Goal: Task Accomplishment & Management: Manage account settings

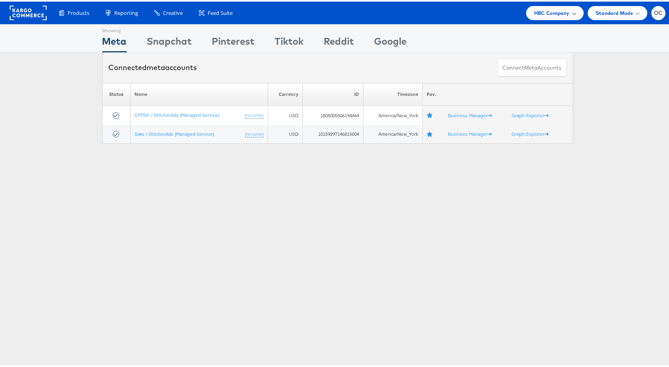
click at [535, 14] on span "HBC Company" at bounding box center [551, 11] width 35 height 8
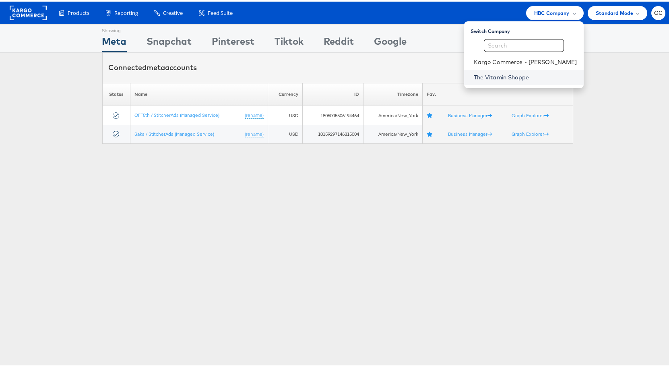
click at [516, 76] on link "The Vitamin Shoppe" at bounding box center [525, 76] width 103 height 8
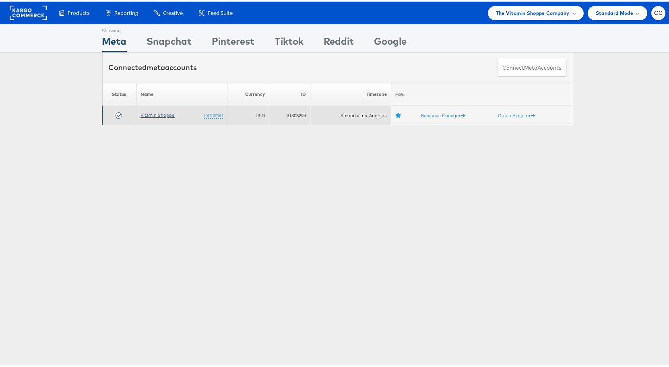
click at [164, 114] on link "Vitamin Shoppe" at bounding box center [157, 113] width 34 height 6
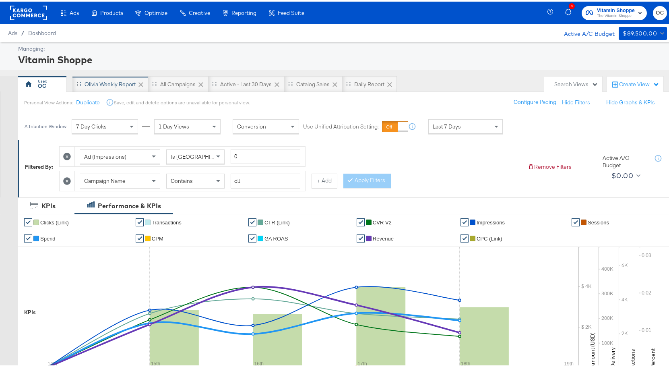
click at [105, 87] on div "Olivia Weekly Report" at bounding box center [110, 82] width 76 height 16
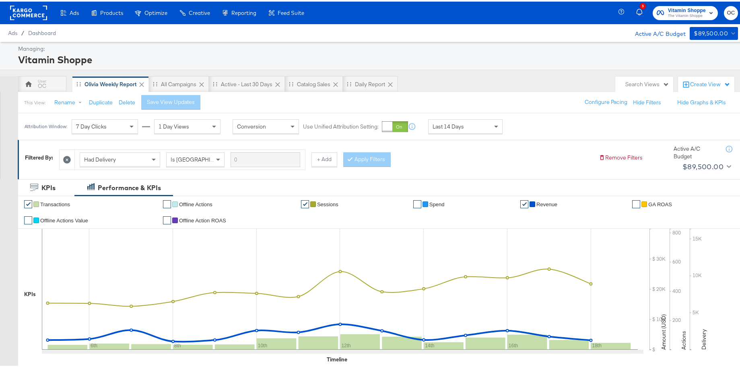
click at [48, 9] on div "Ads Ads Dashboard Main dashboard for Media Buying. New Campaign Create a new ca…" at bounding box center [155, 11] width 310 height 23
click at [40, 10] on rect at bounding box center [28, 11] width 37 height 14
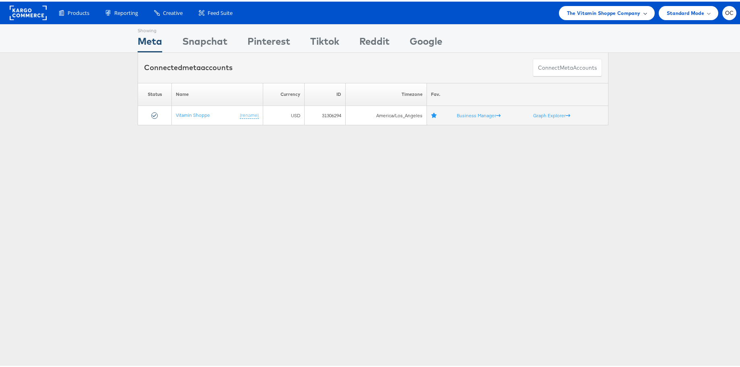
click at [583, 17] on div "The Vitamin Shoppe Company" at bounding box center [607, 11] width 96 height 14
click at [563, 58] on link "HBC" at bounding box center [596, 60] width 103 height 8
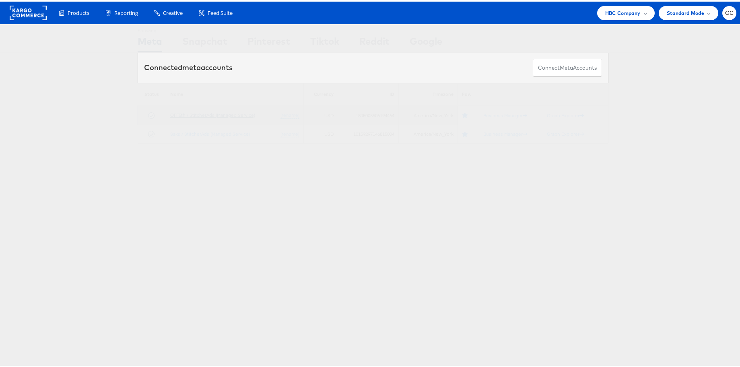
click at [198, 114] on link "OFF5th / StitcherAds (Managed Service)" at bounding box center [212, 113] width 85 height 6
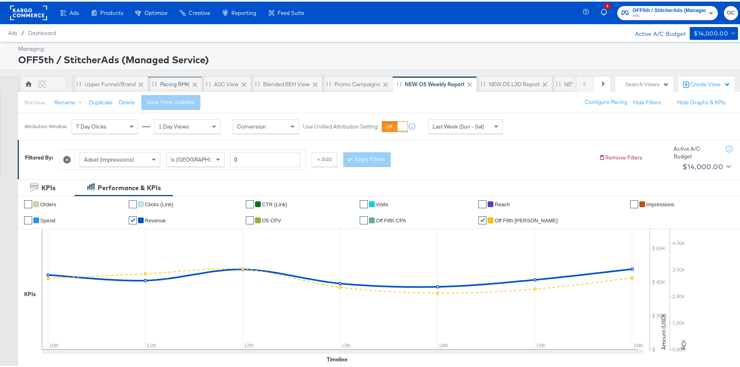
click at [176, 82] on div "Pacing RMK" at bounding box center [174, 83] width 29 height 8
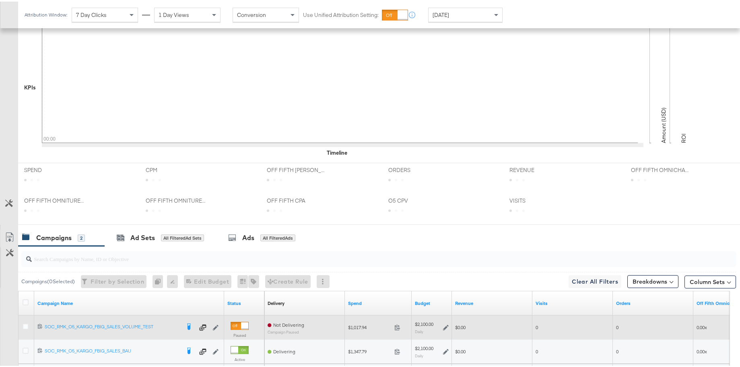
scroll to position [303, 0]
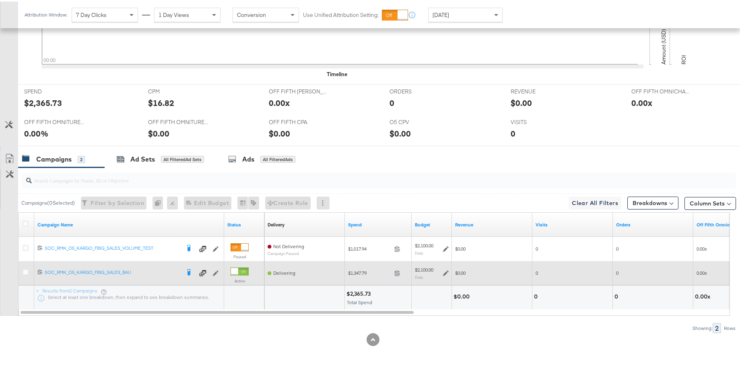
click at [443, 272] on icon at bounding box center [446, 271] width 6 height 6
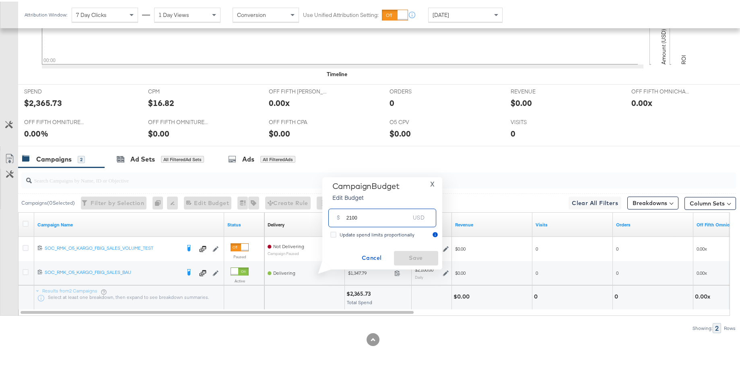
click at [349, 217] on input "2100" at bounding box center [379, 212] width 64 height 17
click at [373, 218] on input "1830" at bounding box center [379, 212] width 64 height 17
type input "1835"
click at [423, 258] on span "Save" at bounding box center [416, 256] width 38 height 10
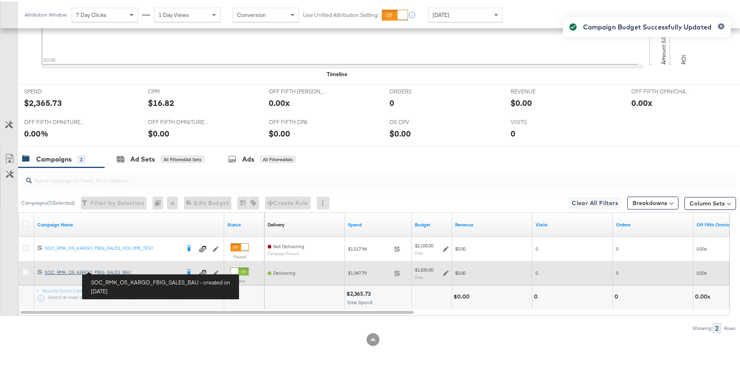
click at [122, 272] on div "SOC_RMK_O5_KARGO_FBIG_SALES_BAU SOC_RMK_O5_KARGO_FBIG_SALES_BAU" at bounding box center [113, 270] width 136 height 6
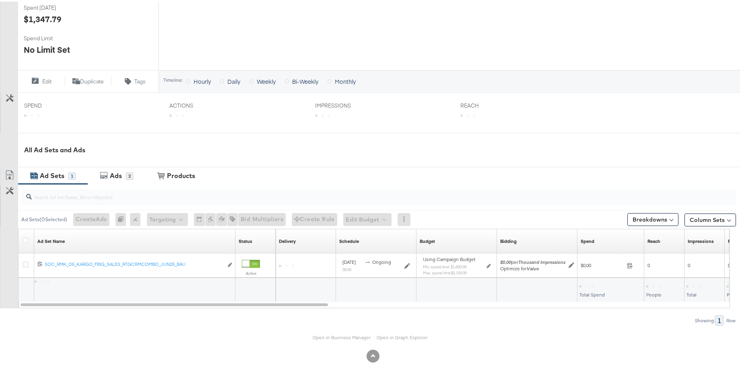
scroll to position [248, 0]
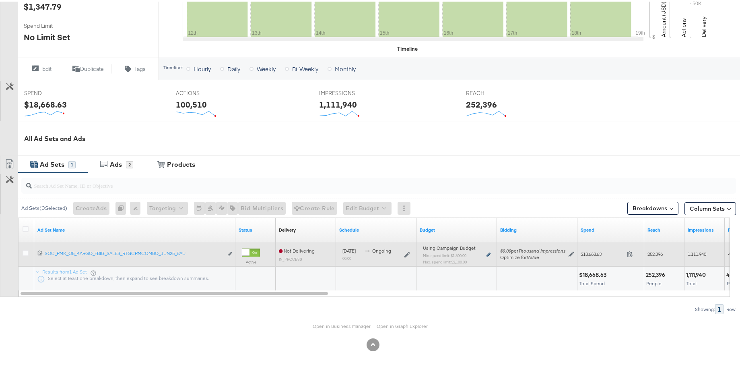
click at [489, 253] on icon at bounding box center [489, 253] width 4 height 4
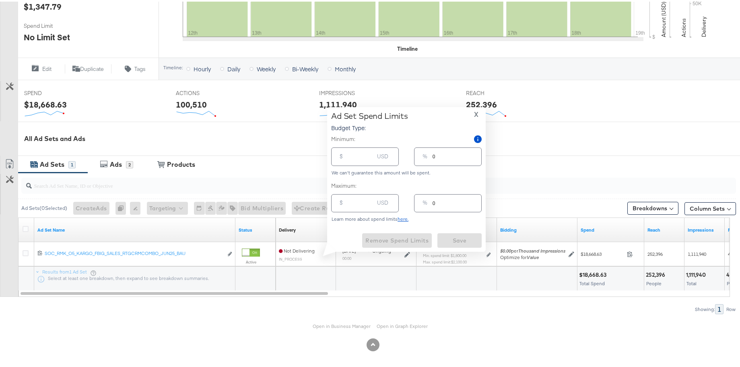
type input "1800.00"
type input "98"
type input "2100.00"
type input "114"
click at [351, 201] on input "2100.00" at bounding box center [361, 198] width 26 height 17
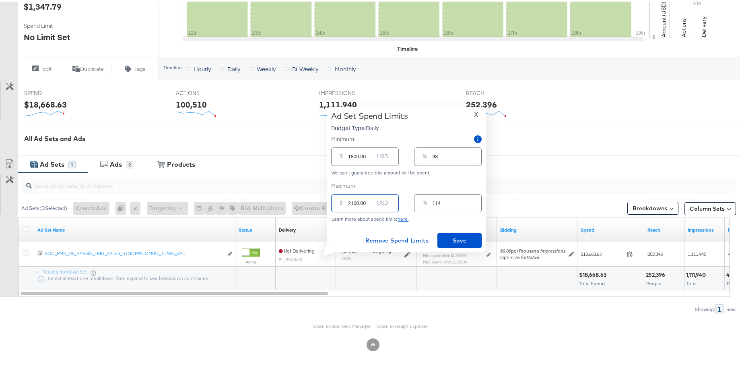
type input "100.00"
type input "5"
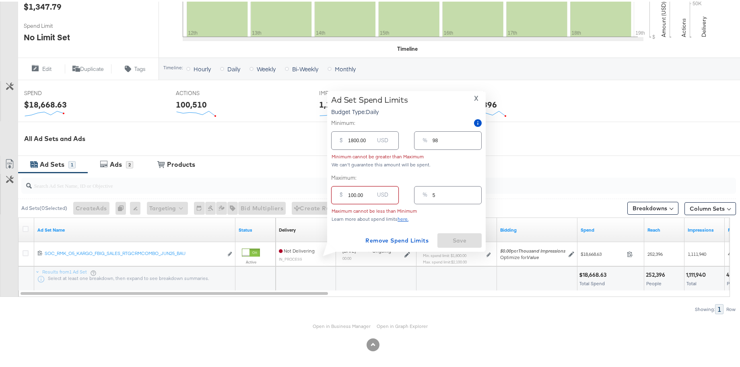
type input "10.00"
type input "1"
type input "1.00"
type input "0"
type input "18.00"
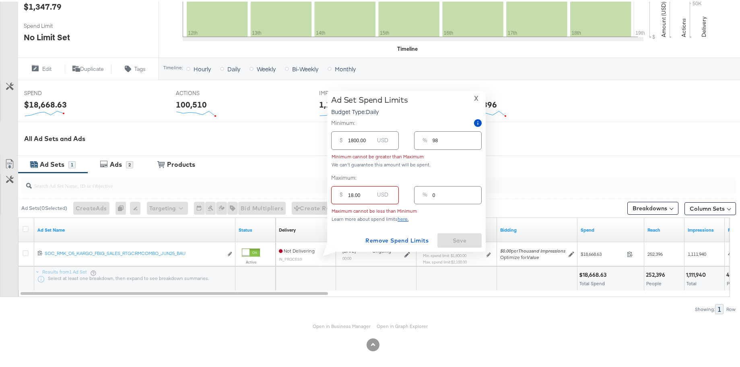
type input "1"
type input "183.00"
type input "10"
type input "1836.00"
type input "100"
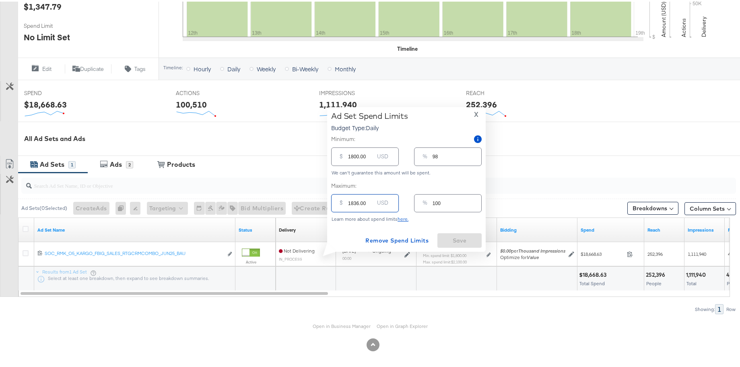
type input "183.00"
type input "10"
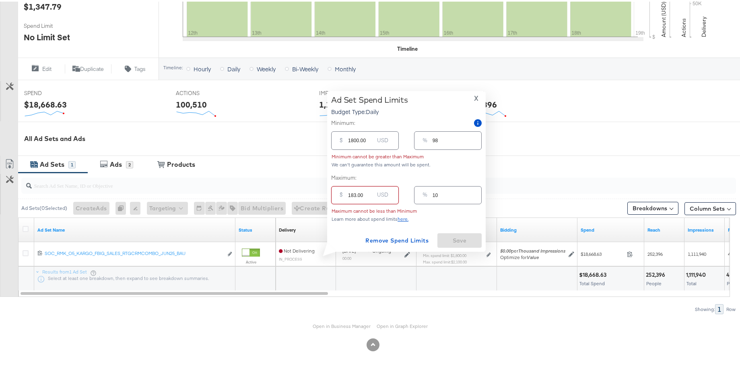
type input "1835.00"
type input "100"
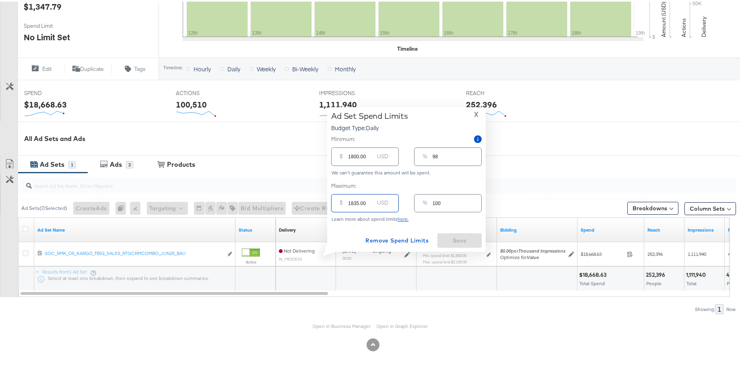
type input "1835.00"
drag, startPoint x: 370, startPoint y: 158, endPoint x: 326, endPoint y: 157, distance: 43.5
click at [326, 157] on div "Ad Set Spend Limits Budget Type: Daily X Minimum: $ 1800.00 USD % 98 We can't g…" at bounding box center [403, 177] width 165 height 145
type input "1800.00"
click at [403, 240] on span "Remove Spend Limits" at bounding box center [396, 239] width 63 height 10
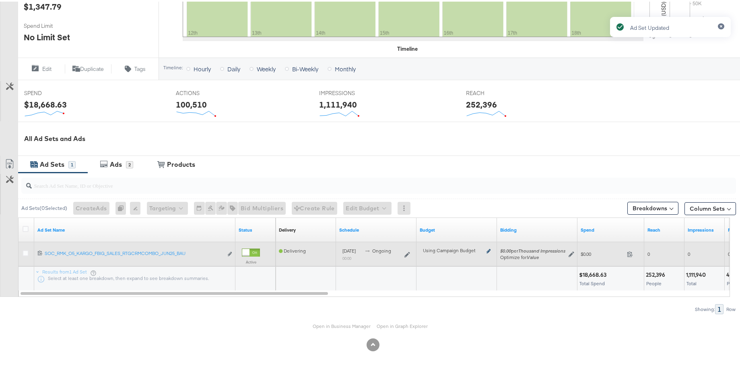
click at [489, 250] on icon at bounding box center [489, 249] width 4 height 4
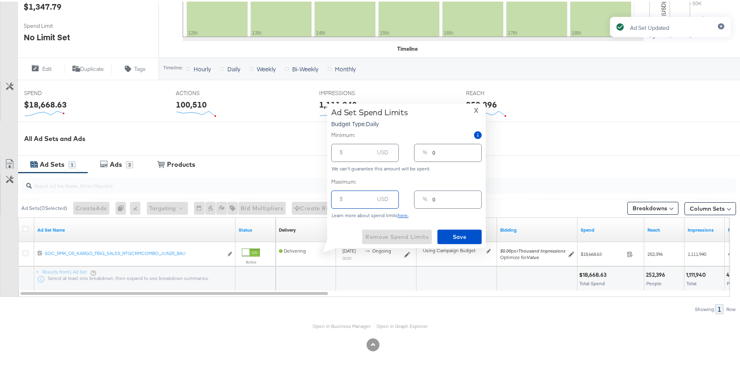
click at [355, 195] on input "number" at bounding box center [361, 194] width 26 height 17
type input "1"
type input "18"
type input "1"
type input "183"
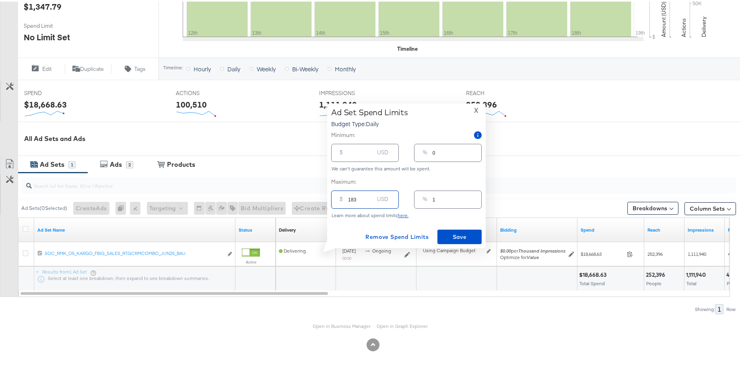
type input "10"
type input "1835"
type input "100"
type input "1835.00"
click at [454, 236] on span "Save" at bounding box center [460, 235] width 38 height 10
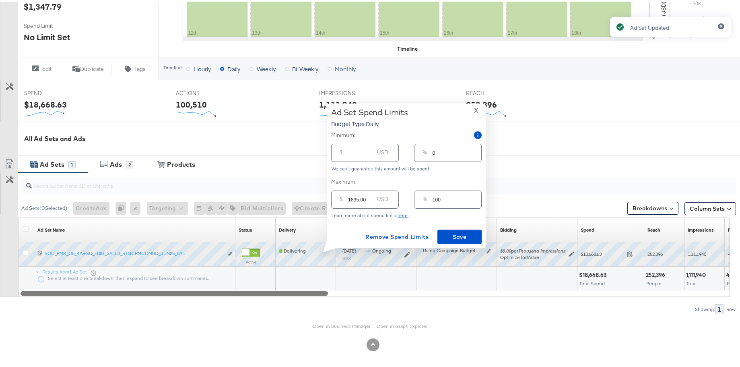
type input "0"
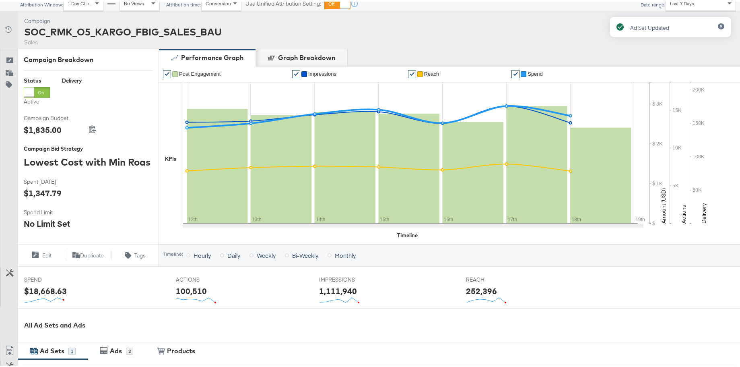
scroll to position [0, 0]
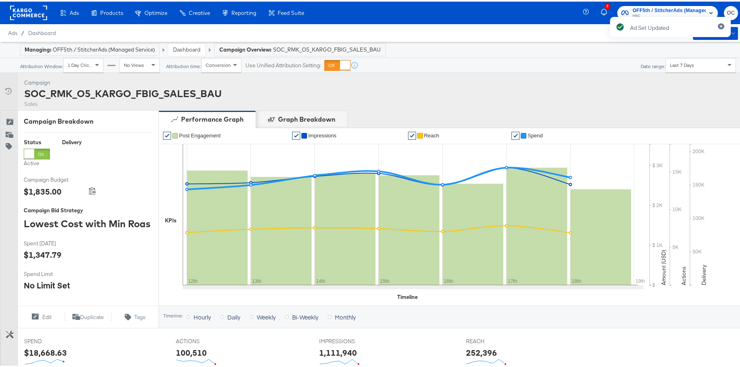
click at [191, 46] on link "Dashboard" at bounding box center [186, 47] width 27 height 7
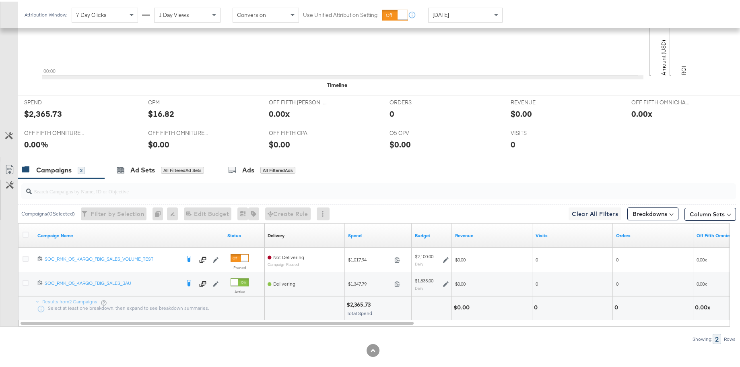
scroll to position [303, 0]
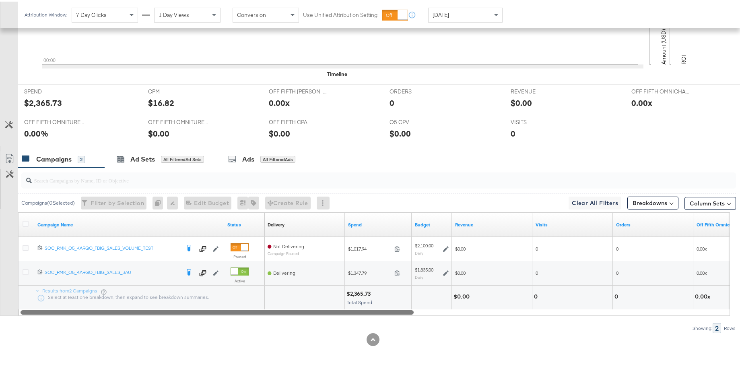
drag, startPoint x: 297, startPoint y: 312, endPoint x: 256, endPoint y: 309, distance: 40.3
click at [256, 309] on div at bounding box center [217, 310] width 393 height 7
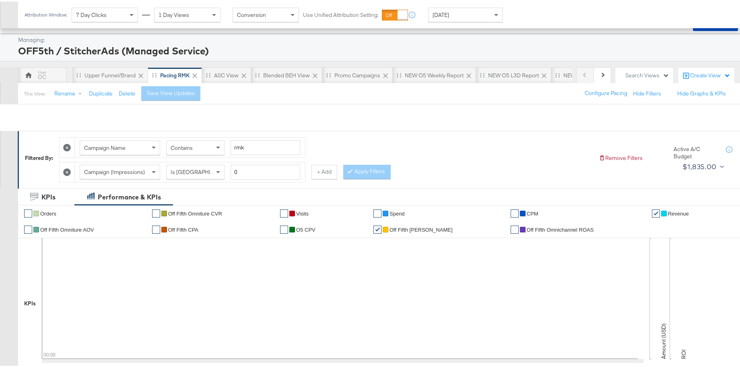
scroll to position [0, 0]
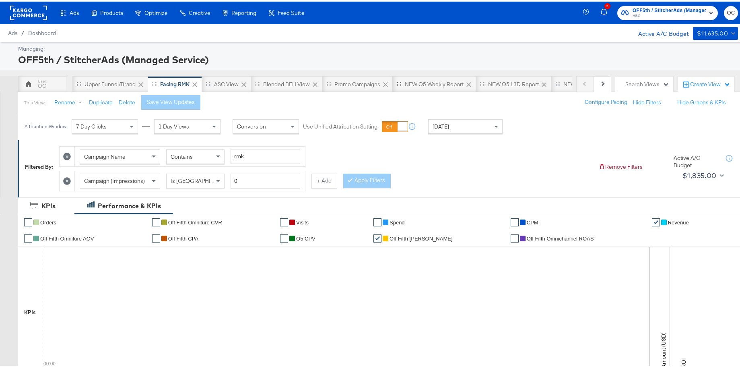
click at [37, 12] on rect at bounding box center [28, 11] width 37 height 14
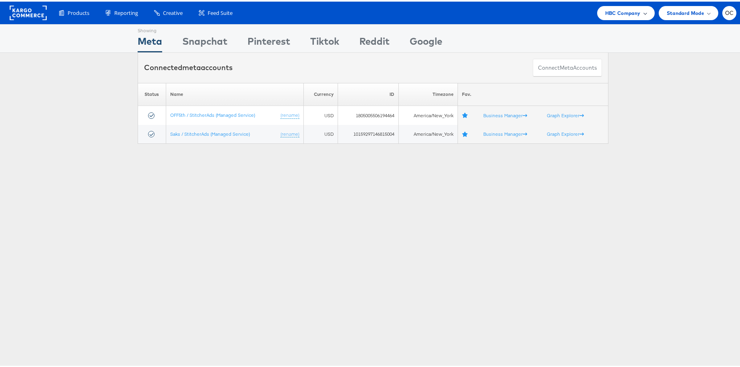
click at [609, 12] on span "HBC Company" at bounding box center [622, 11] width 35 height 8
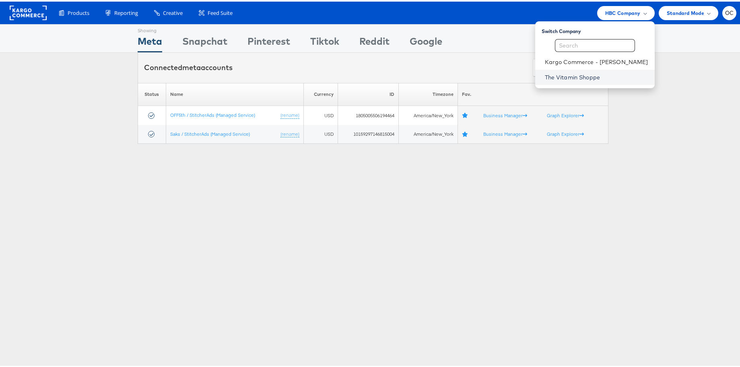
click at [576, 76] on link "The Vitamin Shoppe" at bounding box center [596, 76] width 103 height 8
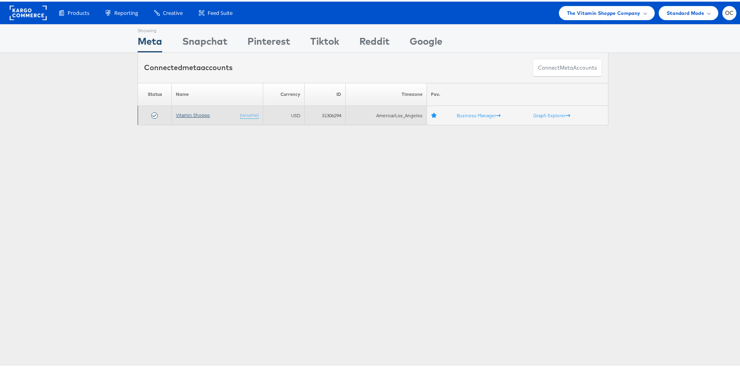
click at [200, 114] on link "Vitamin Shoppe" at bounding box center [193, 113] width 34 height 6
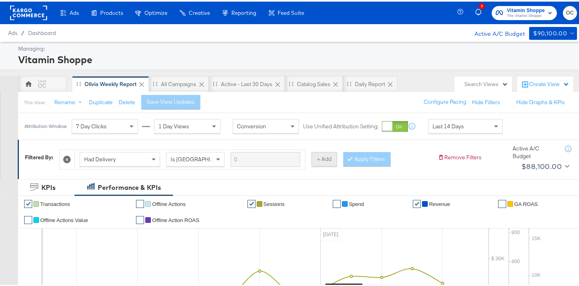
click at [321, 161] on button "+ Add" at bounding box center [325, 158] width 26 height 14
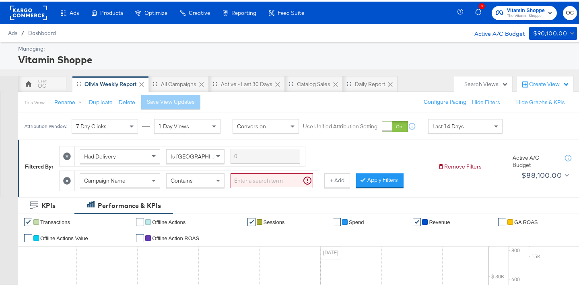
click at [260, 177] on input "search" at bounding box center [272, 179] width 83 height 15
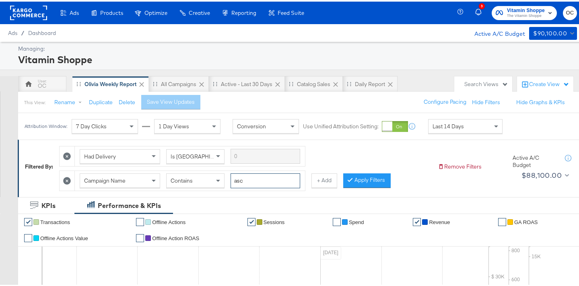
type input "asc"
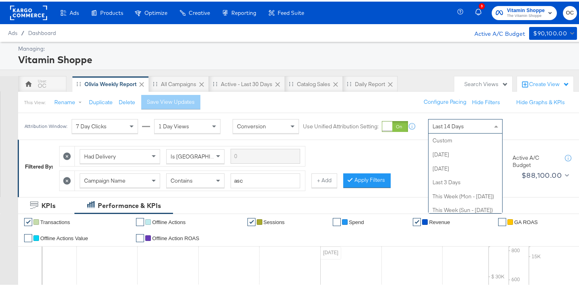
click at [446, 124] on span "Last 14 Days" at bounding box center [448, 124] width 31 height 7
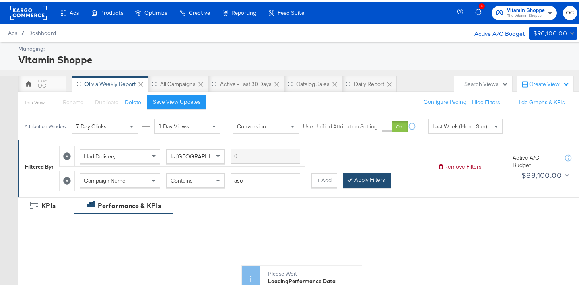
click at [364, 179] on button "Apply Filters" at bounding box center [366, 179] width 47 height 14
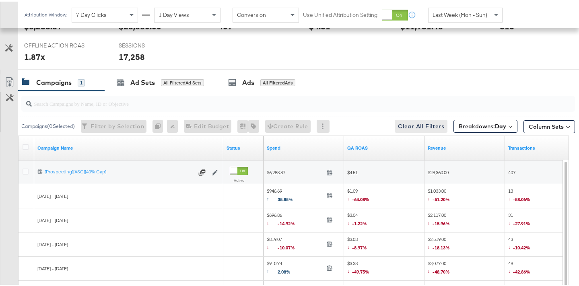
scroll to position [389, 0]
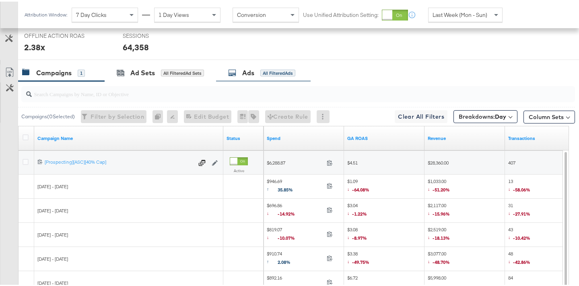
click at [256, 74] on div "Ads All Filtered Ads" at bounding box center [261, 71] width 67 height 9
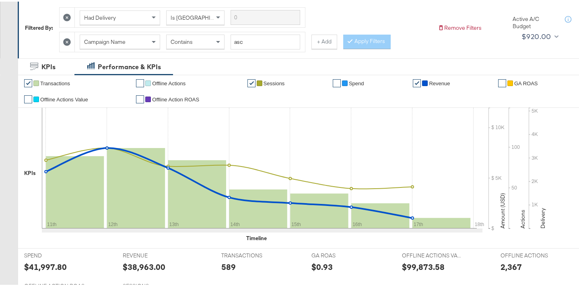
scroll to position [0, 0]
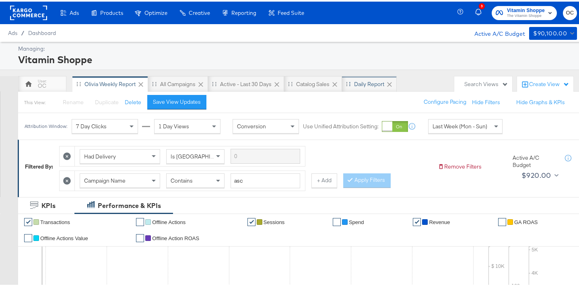
click at [367, 84] on div "Daily Report" at bounding box center [369, 83] width 30 height 8
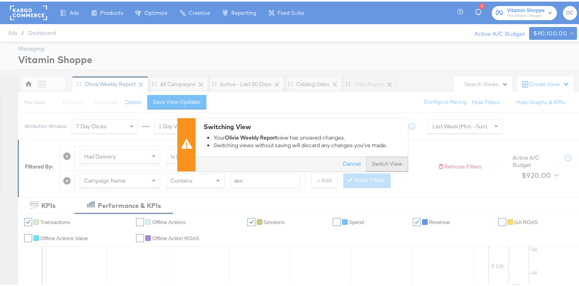
click at [377, 163] on button "Switch View" at bounding box center [387, 162] width 42 height 14
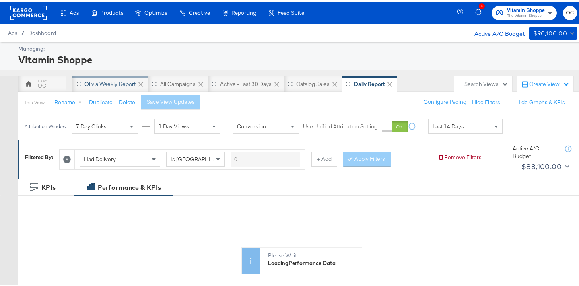
click at [109, 79] on div "Olivia Weekly Report" at bounding box center [110, 83] width 51 height 8
click at [106, 101] on button "Duplicate" at bounding box center [101, 101] width 24 height 8
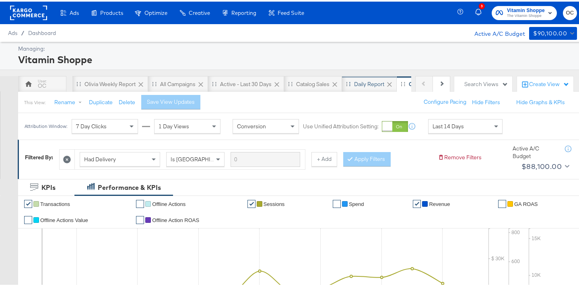
drag, startPoint x: 403, startPoint y: 86, endPoint x: 387, endPoint y: 87, distance: 16.5
click at [387, 87] on div "OC Olivia Weekly Report All Campaigns Active - Last 30 Days Catalog Sales Daily…" at bounding box center [214, 82] width 393 height 16
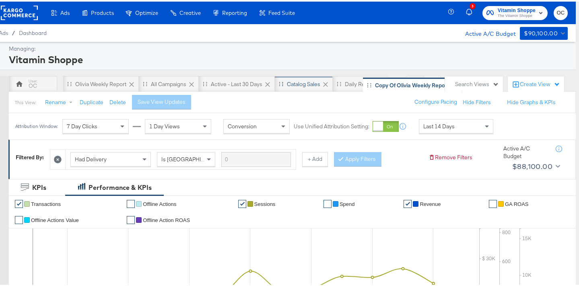
scroll to position [0, 10]
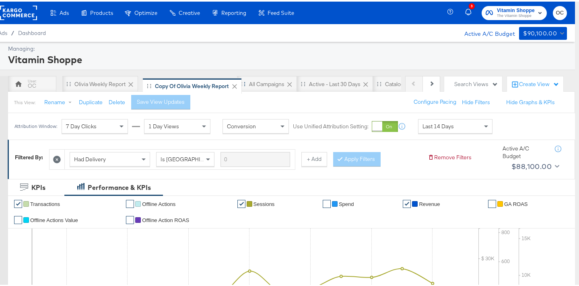
drag, startPoint x: 404, startPoint y: 83, endPoint x: 146, endPoint y: 85, distance: 258.0
click at [146, 85] on div "OC Olivia Weekly Report All Campaigns Active - Last 30 Days Catalog Sales Daily…" at bounding box center [204, 82] width 393 height 16
click at [54, 101] on button "Rename" at bounding box center [60, 101] width 42 height 14
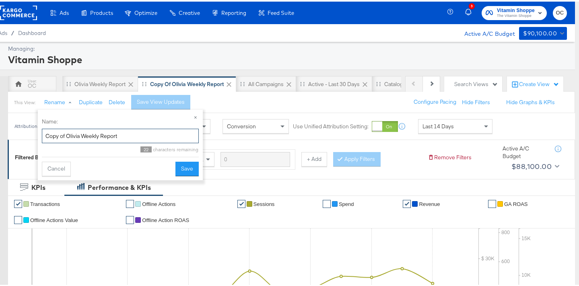
drag, startPoint x: 126, startPoint y: 135, endPoint x: 42, endPoint y: 134, distance: 84.1
click at [42, 134] on input "Copy of Olivia Weekly Report" at bounding box center [120, 134] width 157 height 15
type input "DPA Pacing"
click at [193, 167] on button "Save" at bounding box center [187, 167] width 23 height 14
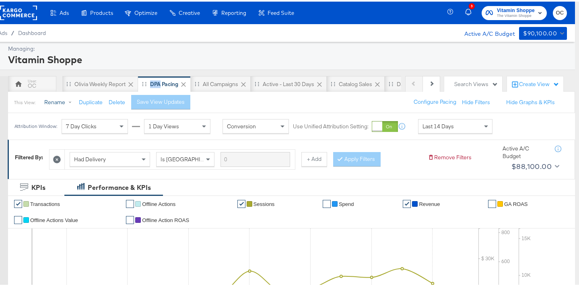
click at [55, 100] on button "Rename" at bounding box center [60, 101] width 42 height 14
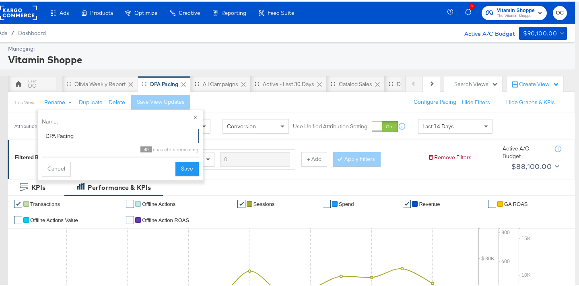
drag, startPoint x: 57, startPoint y: 136, endPoint x: 35, endPoint y: 136, distance: 22.1
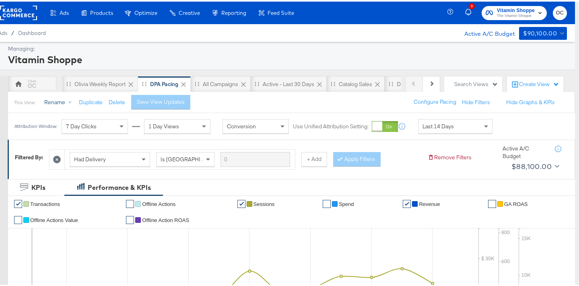
click at [55, 101] on button "Rename" at bounding box center [60, 101] width 42 height 14
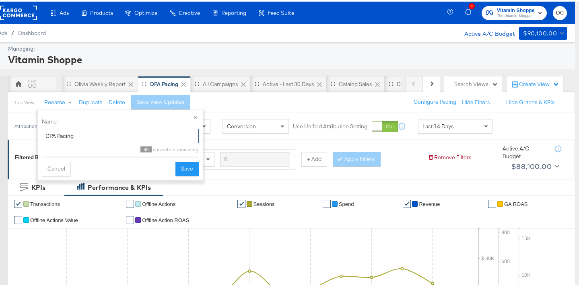
drag, startPoint x: 57, startPoint y: 136, endPoint x: 42, endPoint y: 137, distance: 14.5
click at [42, 137] on input "DPA Pacing" at bounding box center [120, 134] width 157 height 15
type input "DAPacing"
click at [60, 170] on button "Cancel" at bounding box center [56, 167] width 29 height 14
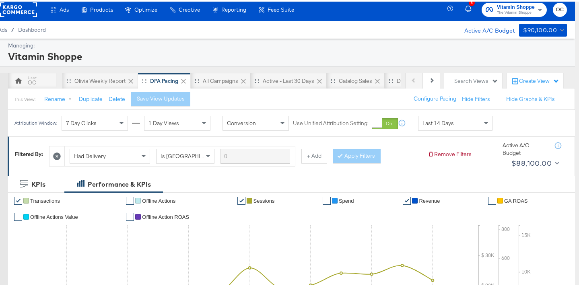
scroll to position [3, 10]
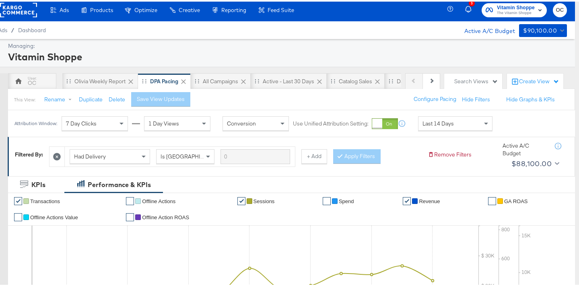
click at [449, 125] on span "Last 14 Days" at bounding box center [438, 121] width 31 height 7
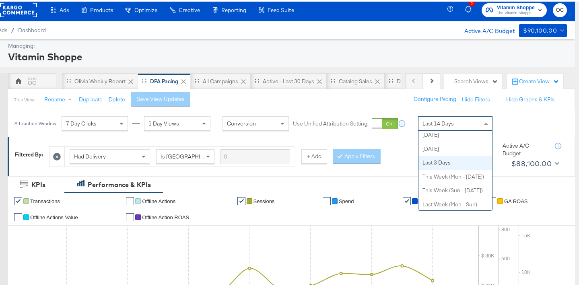
scroll to position [23, 0]
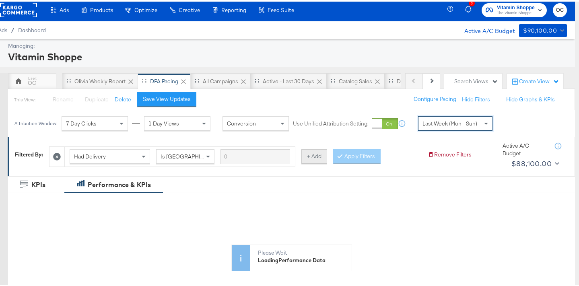
click at [312, 153] on button "+ Add" at bounding box center [314, 155] width 26 height 14
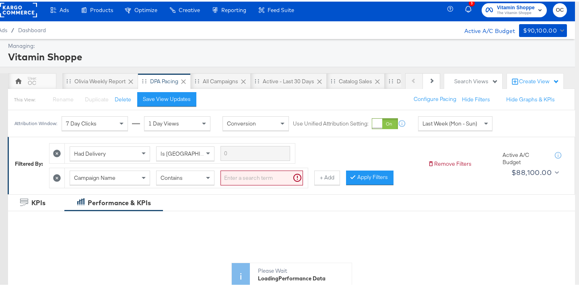
click at [248, 183] on input "search" at bounding box center [262, 176] width 83 height 15
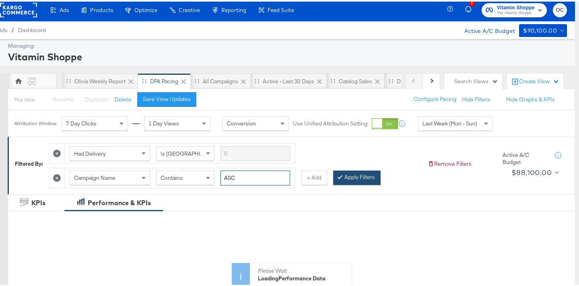
type input "ASC"
click at [358, 178] on button "Apply Filters" at bounding box center [356, 176] width 47 height 14
click at [176, 102] on button "Save View Updates" at bounding box center [166, 98] width 59 height 14
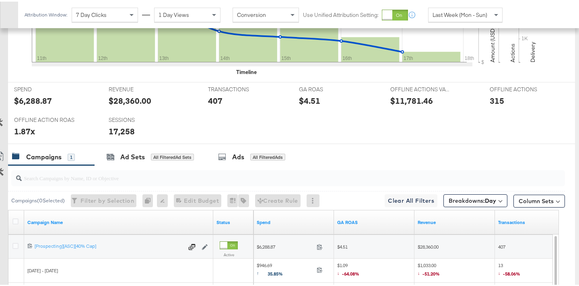
scroll to position [384, 10]
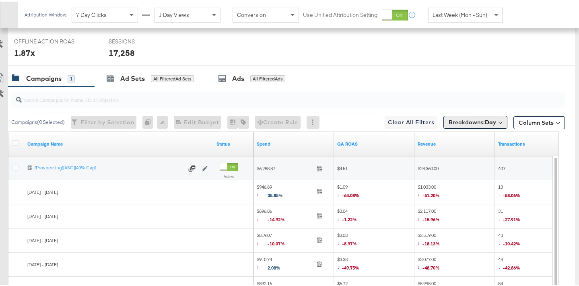
click at [449, 122] on span "Breakdowns: Day" at bounding box center [472, 121] width 47 height 8
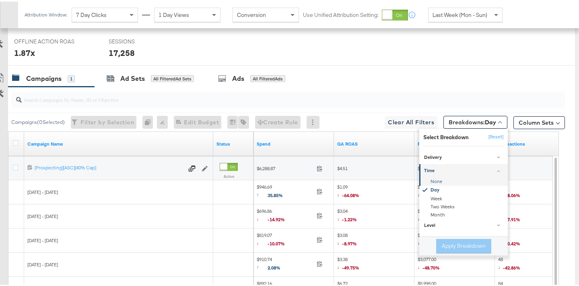
click at [432, 178] on div "None" at bounding box center [464, 180] width 87 height 8
click at [467, 243] on button "Apply Breakdown" at bounding box center [463, 244] width 55 height 14
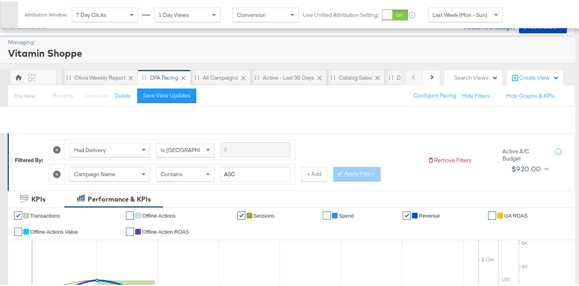
scroll to position [0, 10]
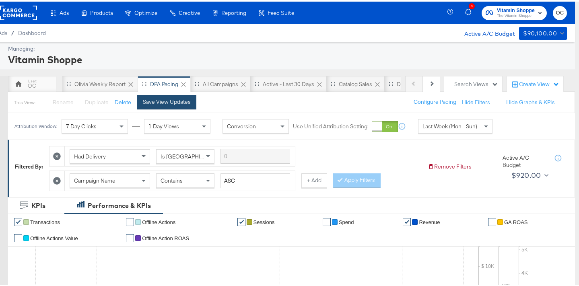
click at [180, 103] on div "Save View Updates" at bounding box center [167, 101] width 48 height 8
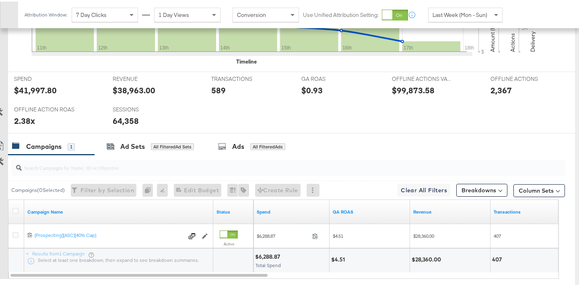
scroll to position [359, 10]
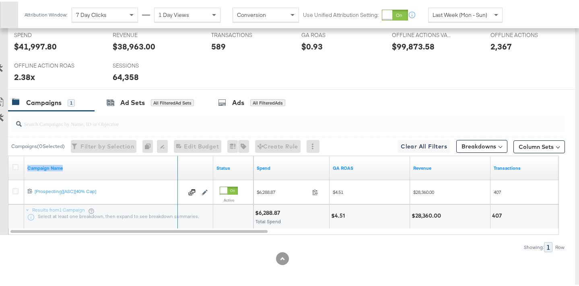
drag, startPoint x: 212, startPoint y: 158, endPoint x: 129, endPoint y: 173, distance: 84.8
click at [129, 173] on div "Campaign Name" at bounding box center [118, 167] width 189 height 24
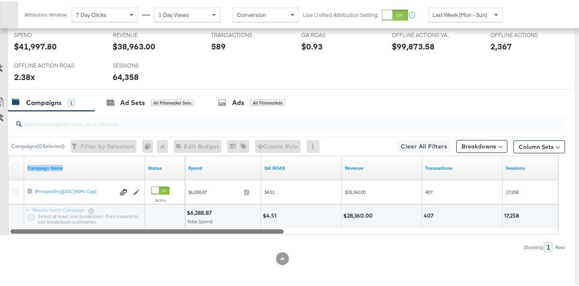
drag, startPoint x: 224, startPoint y: 230, endPoint x: 212, endPoint y: 224, distance: 13.1
click at [212, 224] on div "Campaign Name Status Spend GA ROAS Revenue Transactions Sessions 6741112944036 …" at bounding box center [283, 193] width 551 height 79
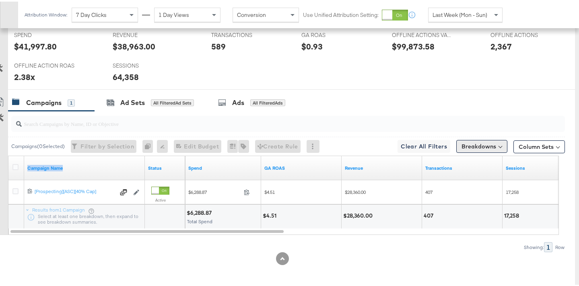
click at [472, 147] on button "Breakdowns" at bounding box center [481, 144] width 51 height 13
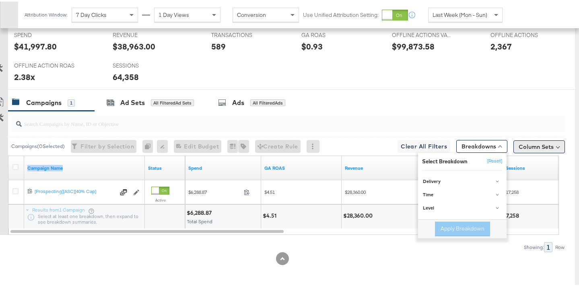
click at [536, 145] on button "Column Sets" at bounding box center [540, 145] width 52 height 13
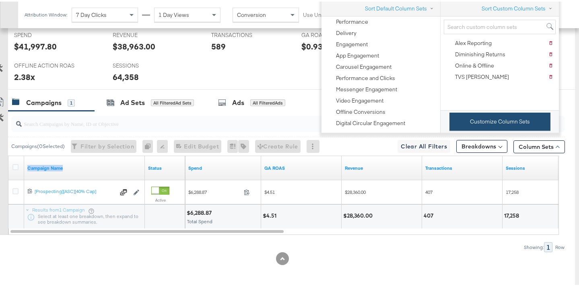
click at [496, 122] on button "Customize Column Sets" at bounding box center [500, 120] width 101 height 18
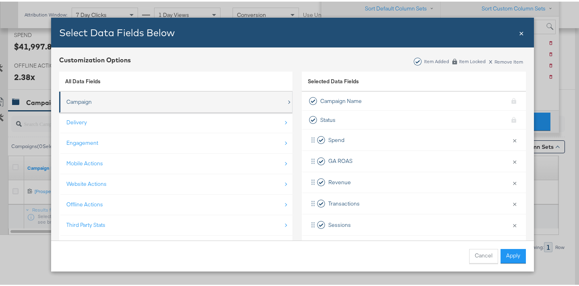
click at [157, 102] on div "Campaign" at bounding box center [176, 100] width 220 height 17
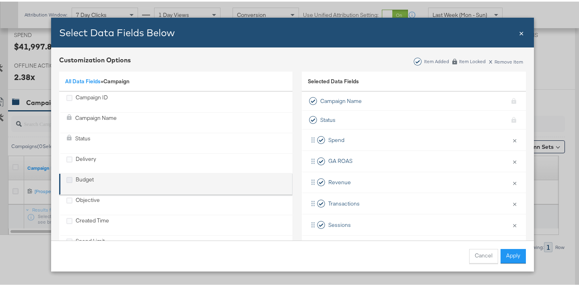
click at [68, 178] on icon "Budget" at bounding box center [69, 179] width 6 height 6
click at [0, 0] on input "Budget" at bounding box center [0, 0] width 0 height 0
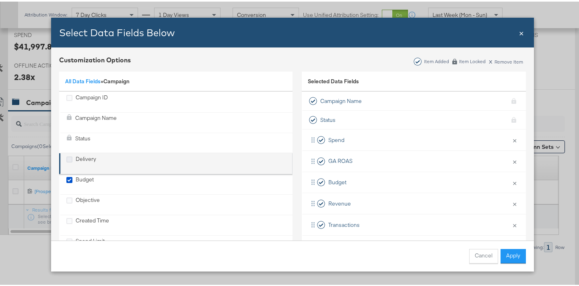
click at [68, 159] on icon "Delivery" at bounding box center [69, 158] width 6 height 6
click at [0, 0] on input "Delivery" at bounding box center [0, 0] width 0 height 0
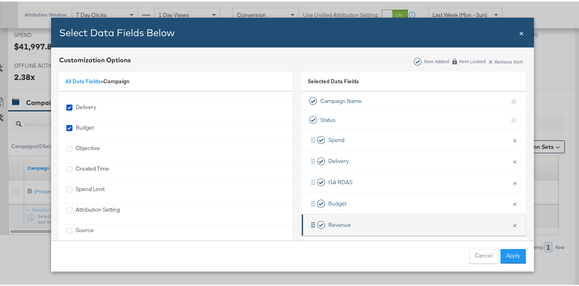
scroll to position [53, 0]
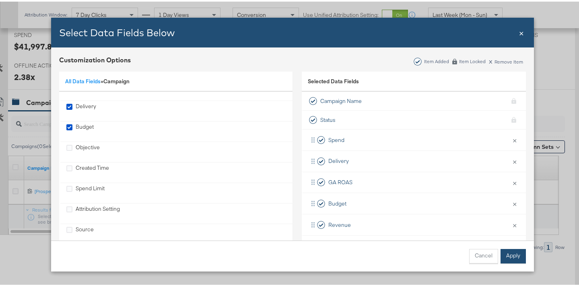
click at [502, 258] on button "Apply" at bounding box center [513, 255] width 25 height 14
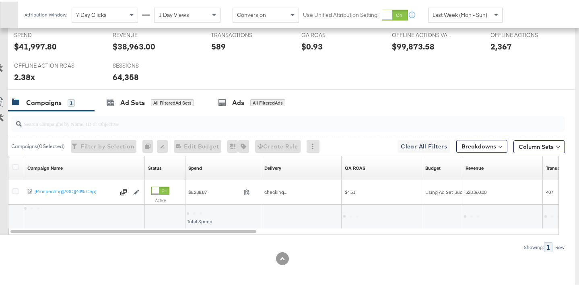
scroll to position [12, 0]
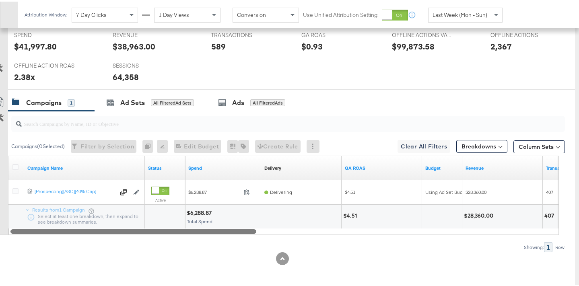
drag, startPoint x: 240, startPoint y: 229, endPoint x: 215, endPoint y: 231, distance: 25.5
click at [215, 231] on div at bounding box center [133, 229] width 246 height 7
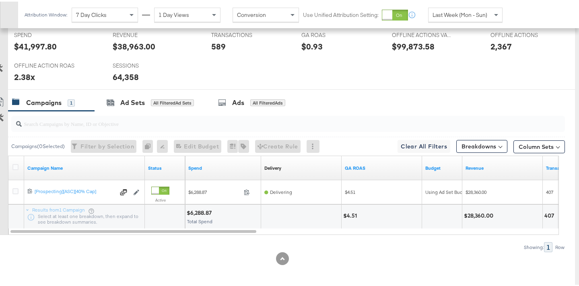
scroll to position [0, 10]
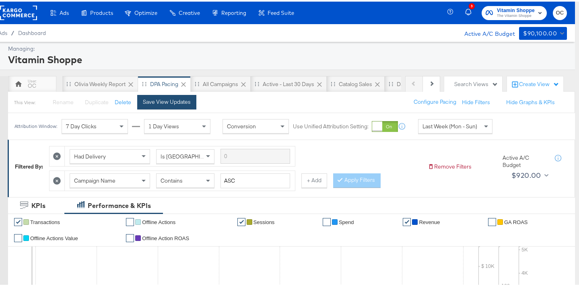
click at [165, 104] on div "Save View Updates" at bounding box center [167, 101] width 48 height 8
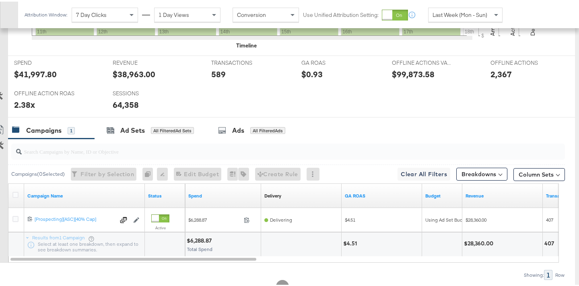
scroll to position [359, 10]
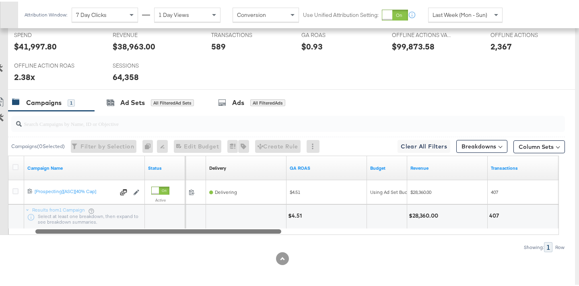
drag, startPoint x: 209, startPoint y: 228, endPoint x: 234, endPoint y: 224, distance: 25.3
click at [234, 224] on div "Campaign Name Status Spend Delivery Sorting Unavailable GA ROAS Budget Revenue …" at bounding box center [283, 193] width 551 height 79
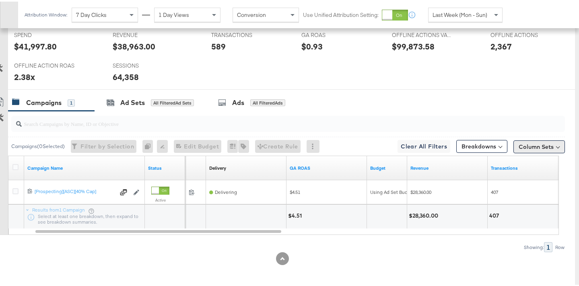
click at [521, 145] on button "Column Sets" at bounding box center [540, 145] width 52 height 13
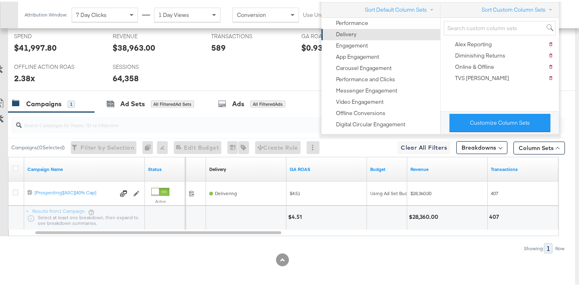
scroll to position [289, 10]
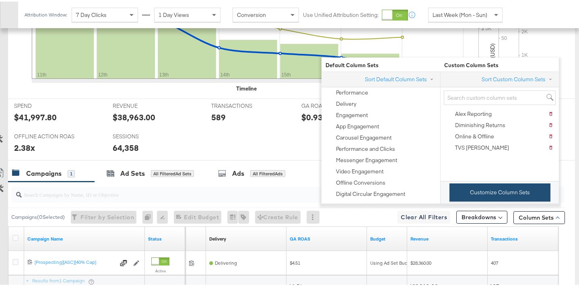
click at [491, 194] on button "Customize Column Sets" at bounding box center [500, 191] width 101 height 18
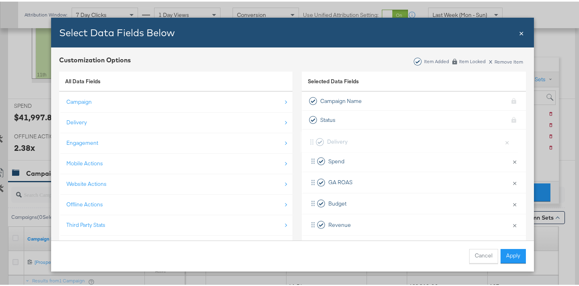
drag, startPoint x: 311, startPoint y: 159, endPoint x: 312, endPoint y: 135, distance: 24.2
click at [312, 135] on div "Spend × Remove from KPIs Delivery × Remove from KPIs GA ROAS × Remove from KPIs…" at bounding box center [414, 276] width 224 height 297
click at [510, 249] on button "Apply" at bounding box center [513, 255] width 25 height 14
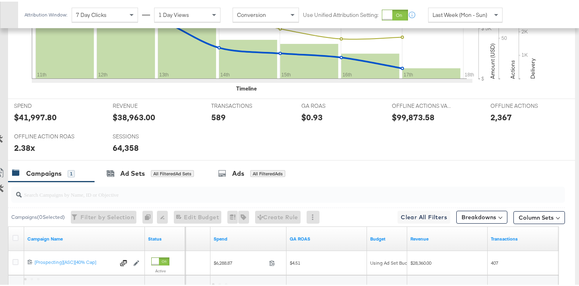
scroll to position [359, 10]
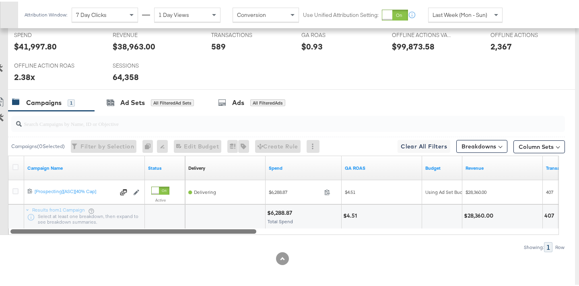
drag, startPoint x: 264, startPoint y: 229, endPoint x: 205, endPoint y: 224, distance: 59.8
click at [205, 224] on div "Campaign Name Status Delivery Sorting Unavailable Spend GA ROAS Budget Revenue …" at bounding box center [283, 193] width 551 height 79
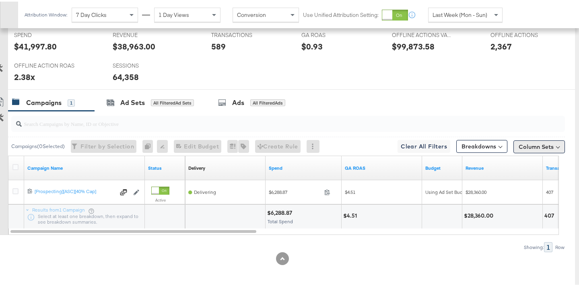
click at [537, 145] on button "Column Sets" at bounding box center [540, 145] width 52 height 13
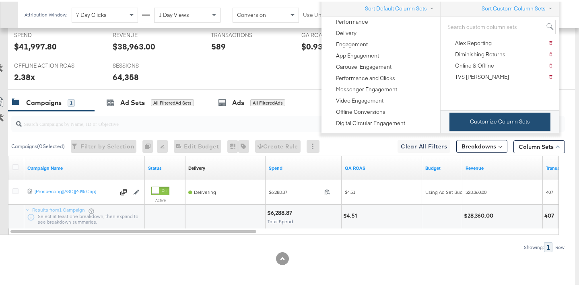
click at [525, 126] on button "Customize Column Sets" at bounding box center [500, 120] width 101 height 18
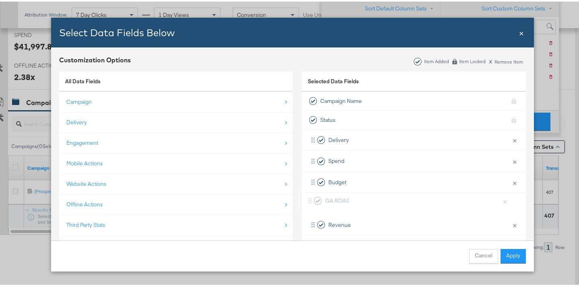
drag, startPoint x: 311, startPoint y: 182, endPoint x: 310, endPoint y: 203, distance: 20.5
click at [310, 203] on div "Delivery × Remove from KPIs Spend × Remove from KPIs GA ROAS × Remove from KPIs…" at bounding box center [414, 276] width 224 height 297
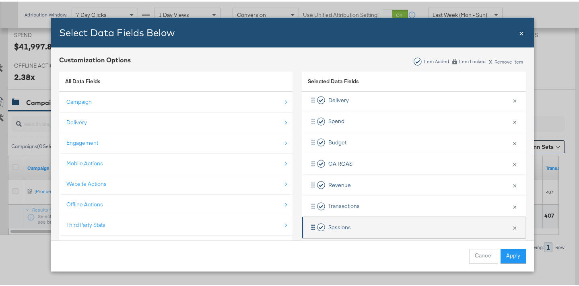
scroll to position [43, 0]
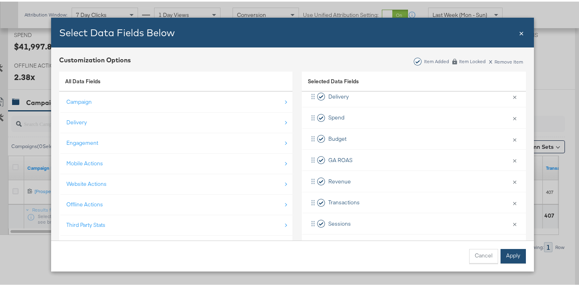
click at [511, 258] on button "Apply" at bounding box center [513, 255] width 25 height 14
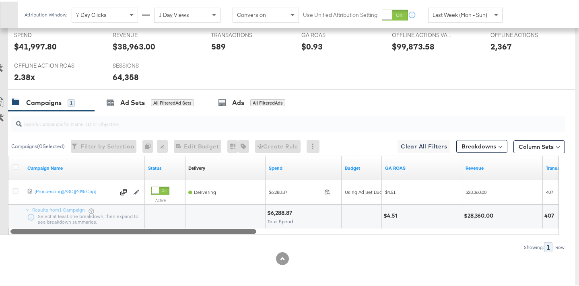
drag, startPoint x: 244, startPoint y: 230, endPoint x: 230, endPoint y: 231, distance: 14.1
click at [218, 233] on div at bounding box center [133, 229] width 246 height 7
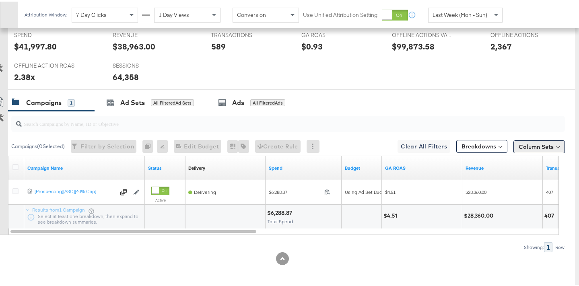
click at [519, 147] on button "Column Sets" at bounding box center [540, 145] width 52 height 13
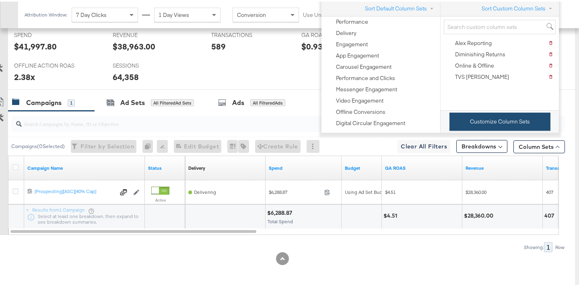
click at [505, 129] on button "Customize Column Sets" at bounding box center [500, 120] width 101 height 18
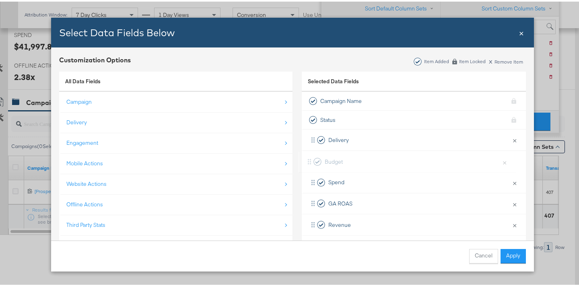
drag, startPoint x: 309, startPoint y: 165, endPoint x: 309, endPoint y: 155, distance: 10.9
click at [309, 155] on div "Delivery × Remove from KPIs Spend × Remove from KPIs Budget × Remove from KPIs …" at bounding box center [414, 276] width 224 height 297
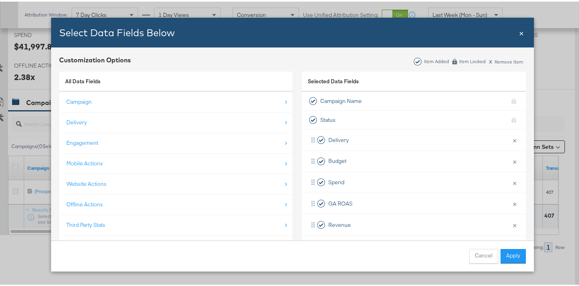
click at [503, 250] on button "Apply" at bounding box center [513, 255] width 25 height 14
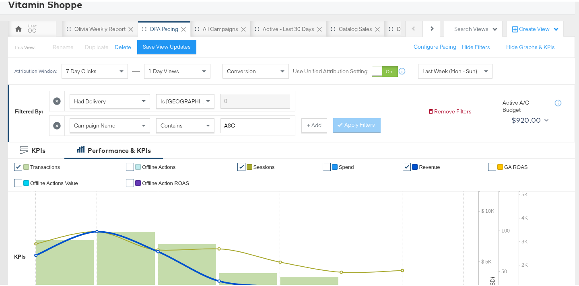
scroll to position [31, 10]
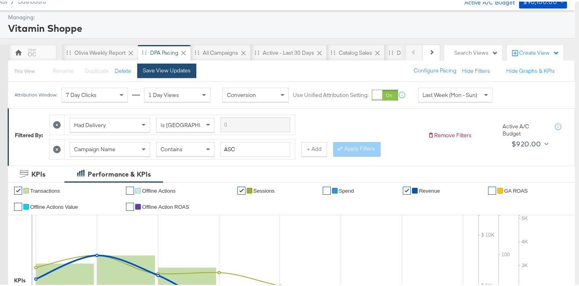
click at [180, 72] on div "Save View Updates" at bounding box center [167, 69] width 48 height 8
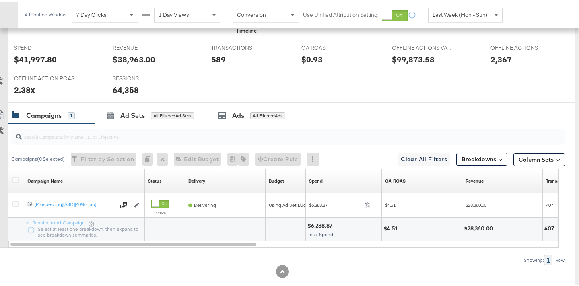
scroll to position [359, 10]
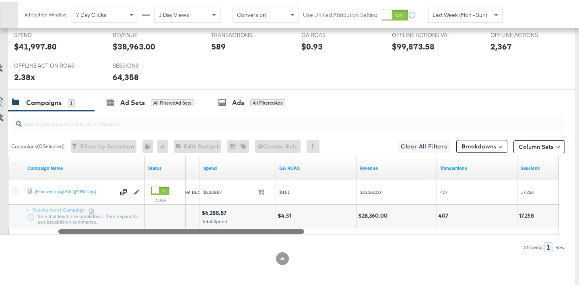
drag, startPoint x: 234, startPoint y: 229, endPoint x: 283, endPoint y: 229, distance: 48.3
click at [283, 229] on div at bounding box center [181, 229] width 246 height 7
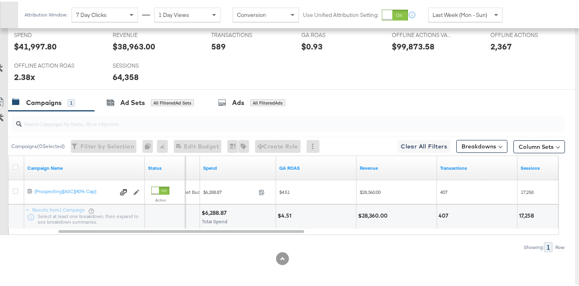
click at [468, 11] on span "Last Week (Mon - Sun)" at bounding box center [460, 13] width 55 height 7
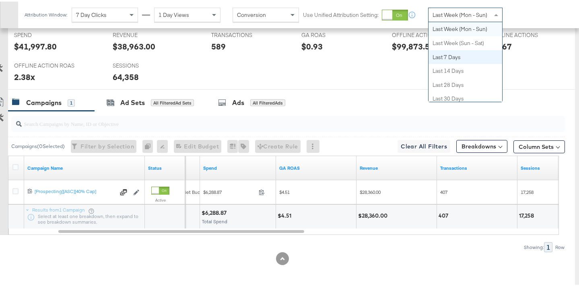
scroll to position [0, 0]
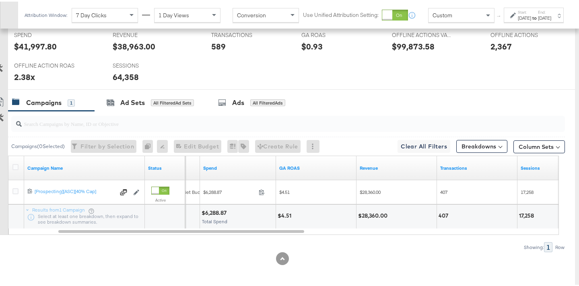
click at [538, 20] on div "Aug 19th 2025" at bounding box center [544, 16] width 13 height 6
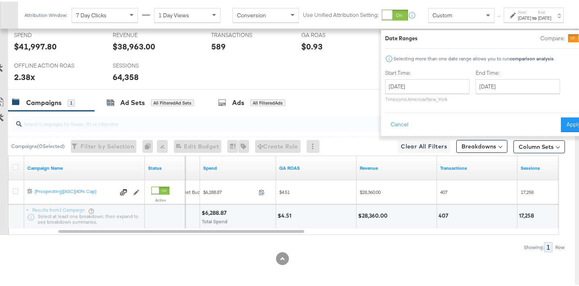
click at [579, 37] on div at bounding box center [582, 36] width 7 height 7
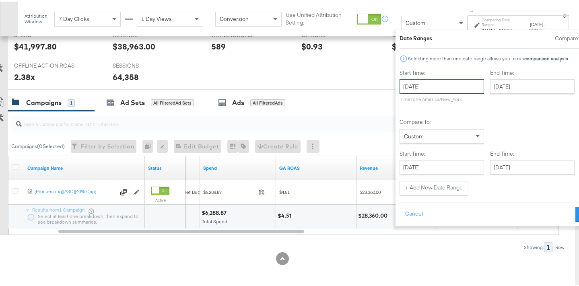
click at [410, 89] on input "August 19th 2025" at bounding box center [442, 85] width 85 height 14
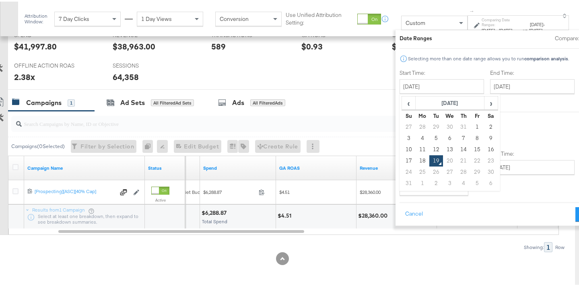
click at [415, 137] on td "4" at bounding box center [422, 136] width 14 height 11
type input "August 4th 2025"
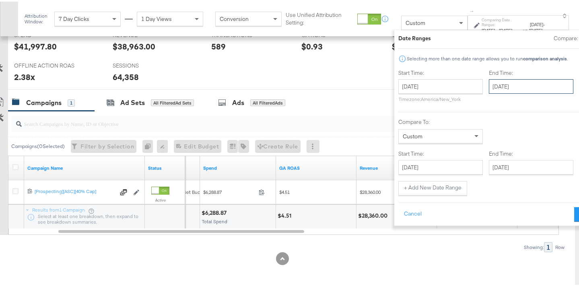
click at [493, 86] on input "August 19th 2025" at bounding box center [531, 85] width 85 height 14
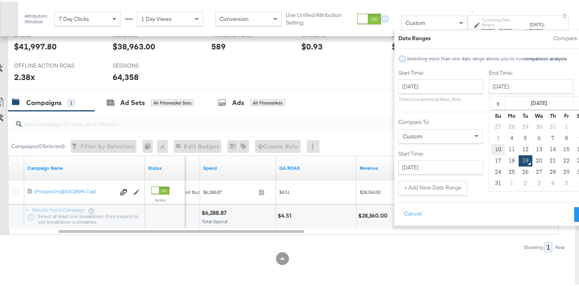
click at [491, 149] on td "10" at bounding box center [498, 147] width 14 height 11
type input "August 10th 2025"
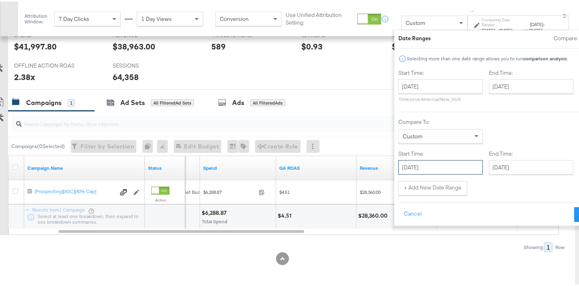
click at [410, 161] on input "August 19th 2025" at bounding box center [441, 166] width 85 height 14
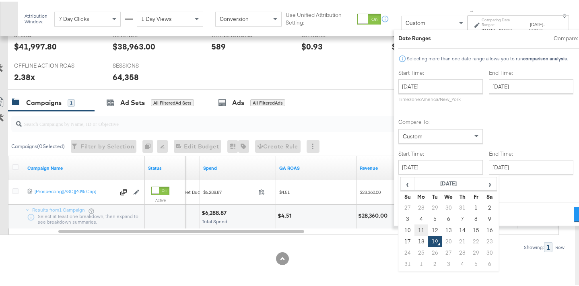
click at [414, 225] on td "11" at bounding box center [421, 228] width 14 height 11
type input "August 11th 2025"
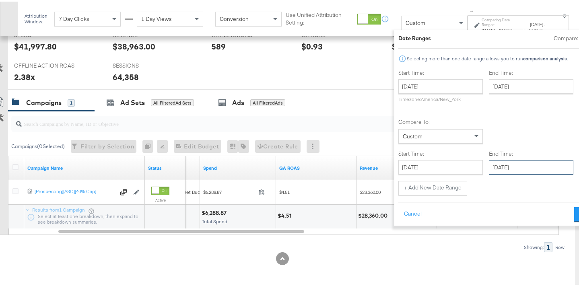
click at [489, 163] on input "August 19th 2025" at bounding box center [531, 166] width 85 height 14
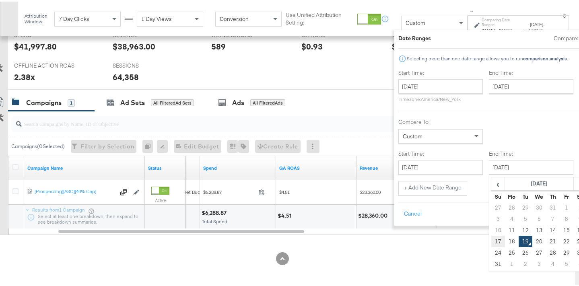
click at [491, 241] on td "17" at bounding box center [498, 239] width 14 height 11
type input "August 17th 2025"
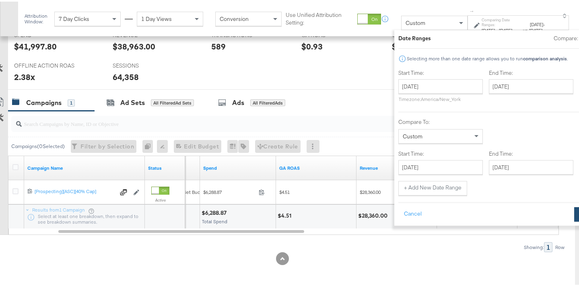
click at [574, 211] on button "Apply" at bounding box center [586, 213] width 25 height 14
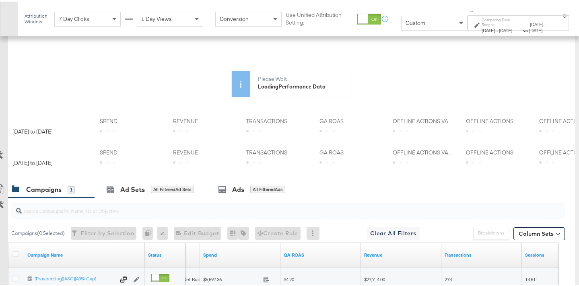
scroll to position [203, 10]
